Goal: Information Seeking & Learning: Learn about a topic

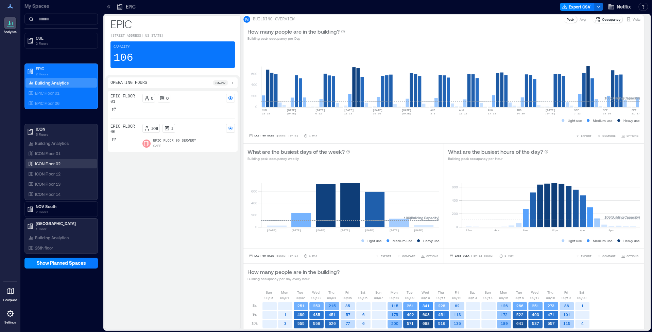
click at [60, 161] on p "ICON Floor 02" at bounding box center [47, 163] width 25 height 5
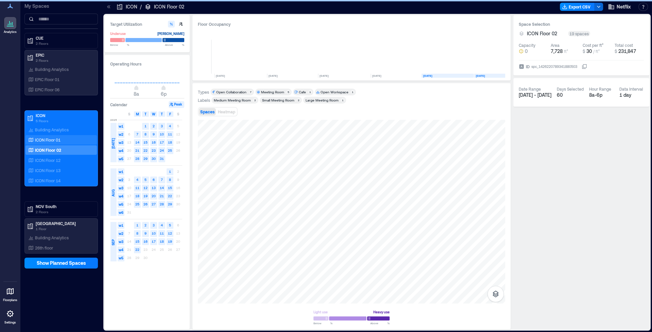
scroll to position [0, 61]
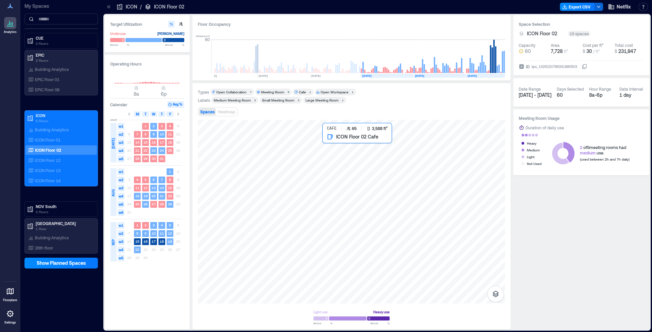
click at [392, 155] on div at bounding box center [351, 212] width 307 height 184
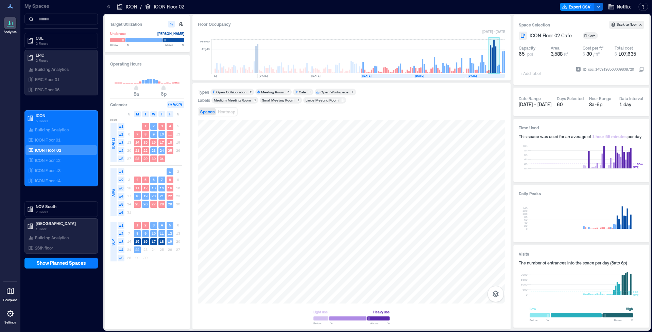
click at [494, 54] on rect at bounding box center [494, 57] width 12 height 34
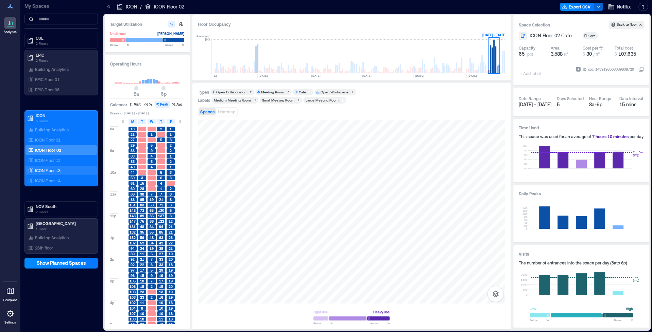
click at [62, 171] on div "ICON Floor 13" at bounding box center [60, 170] width 66 height 7
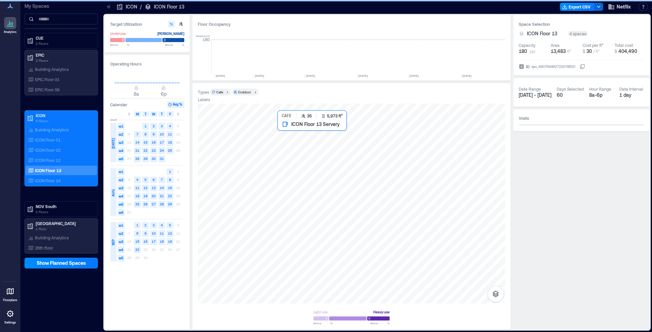
scroll to position [0, 2529]
